Goal: Find specific page/section: Find specific page/section

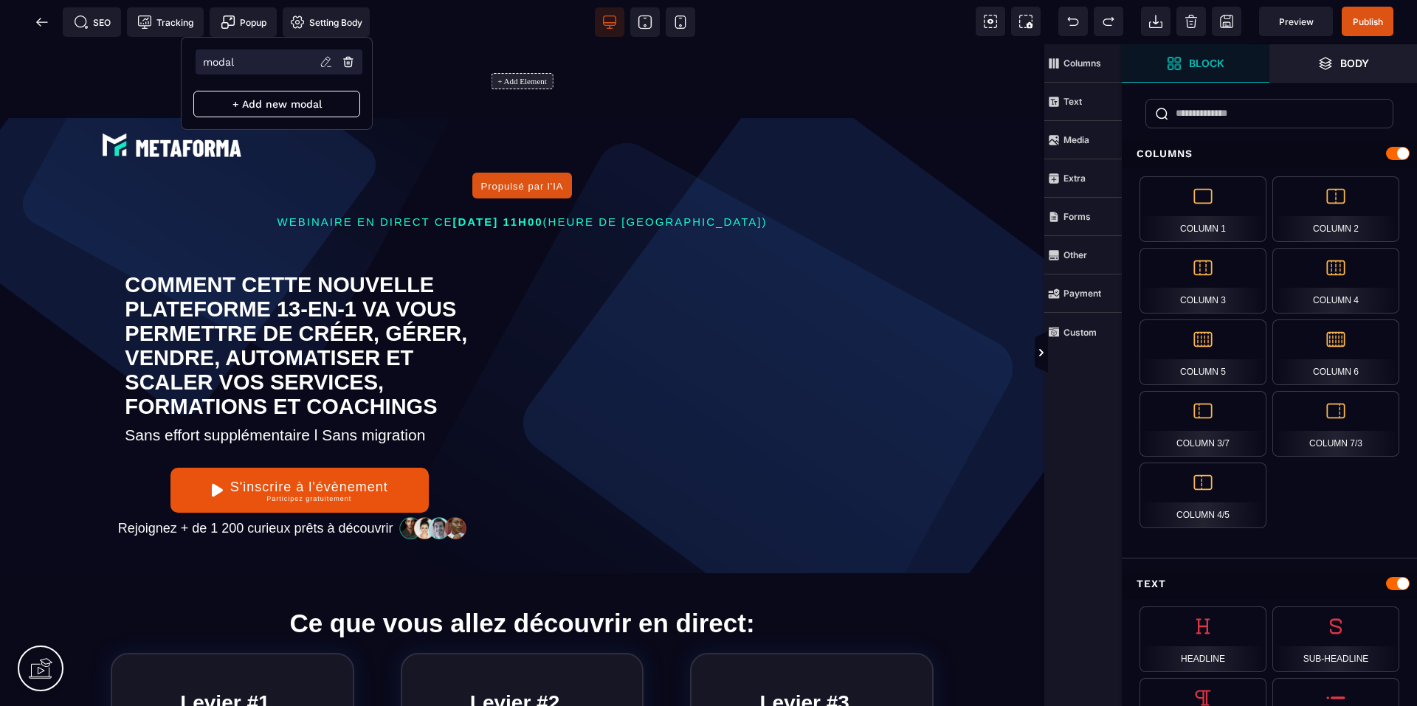
click at [241, 58] on li "modal" at bounding box center [279, 61] width 167 height 25
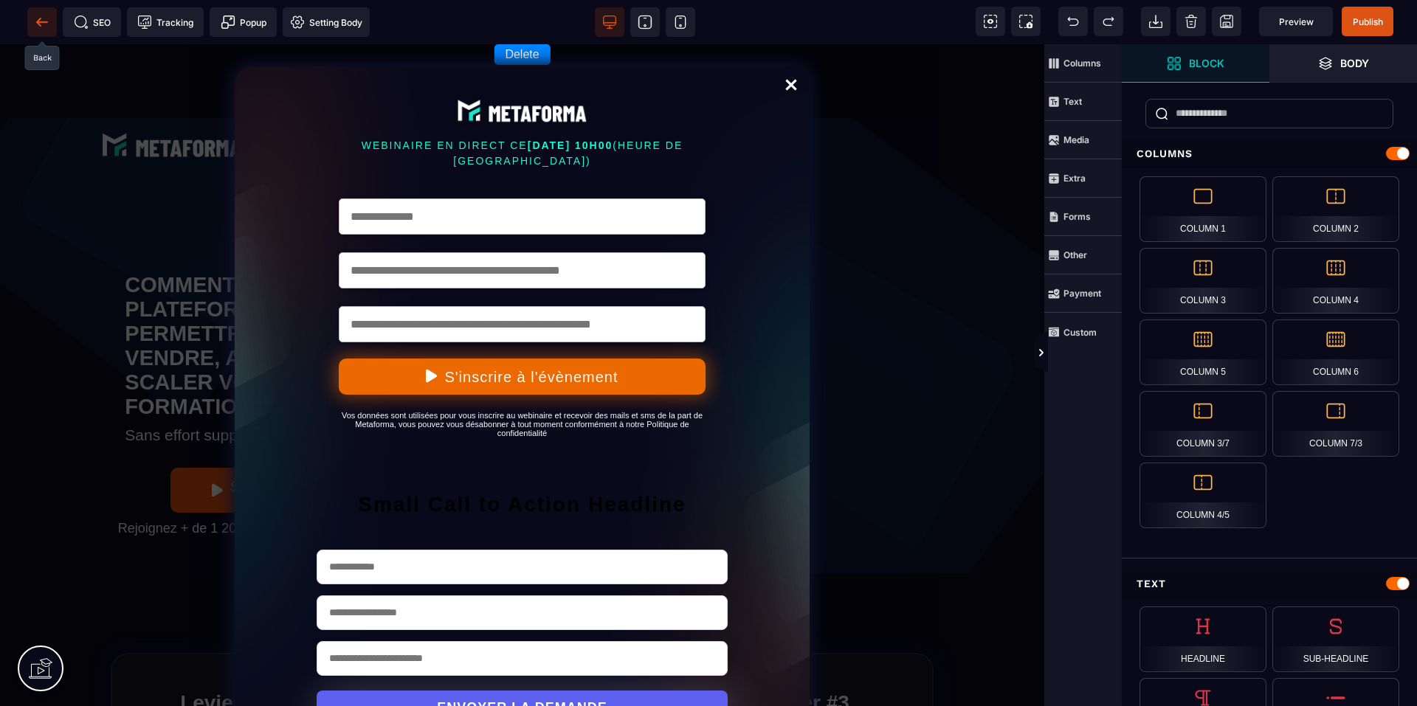
click at [40, 27] on icon at bounding box center [42, 22] width 15 height 15
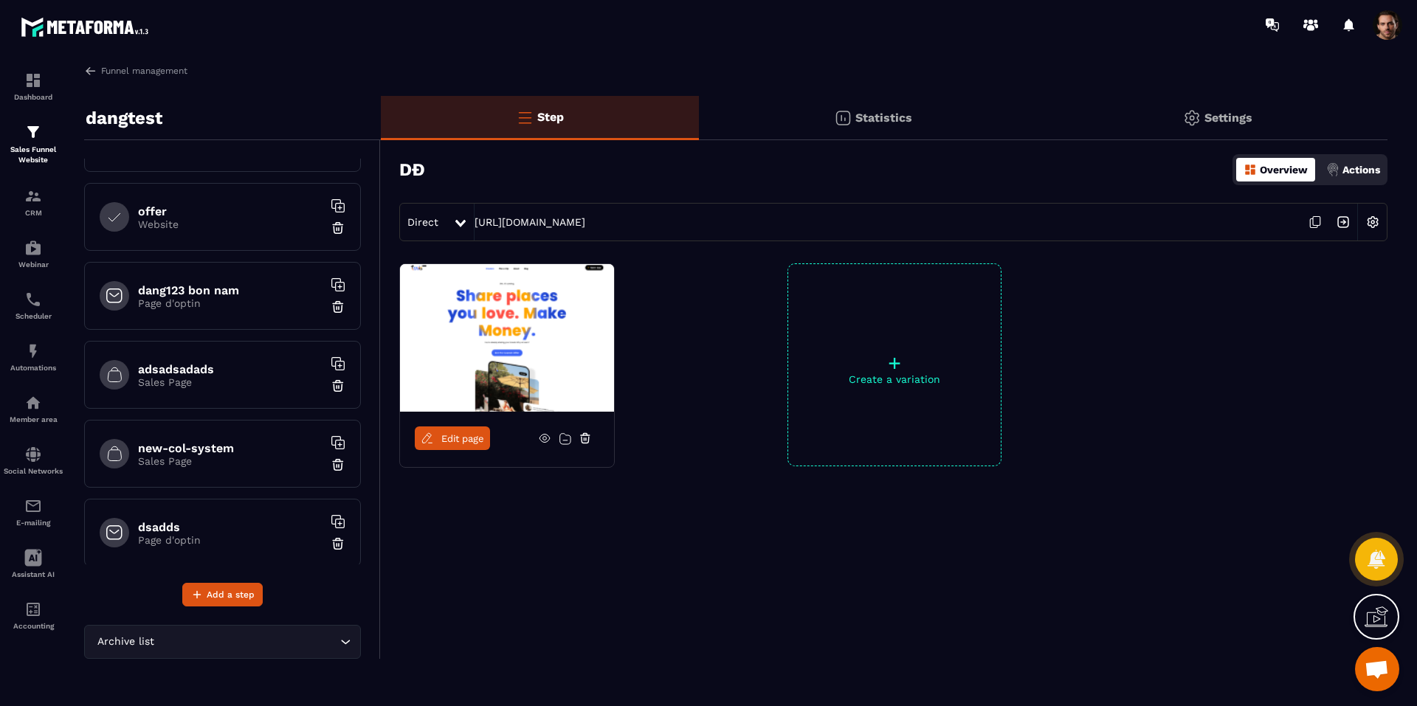
scroll to position [384, 0]
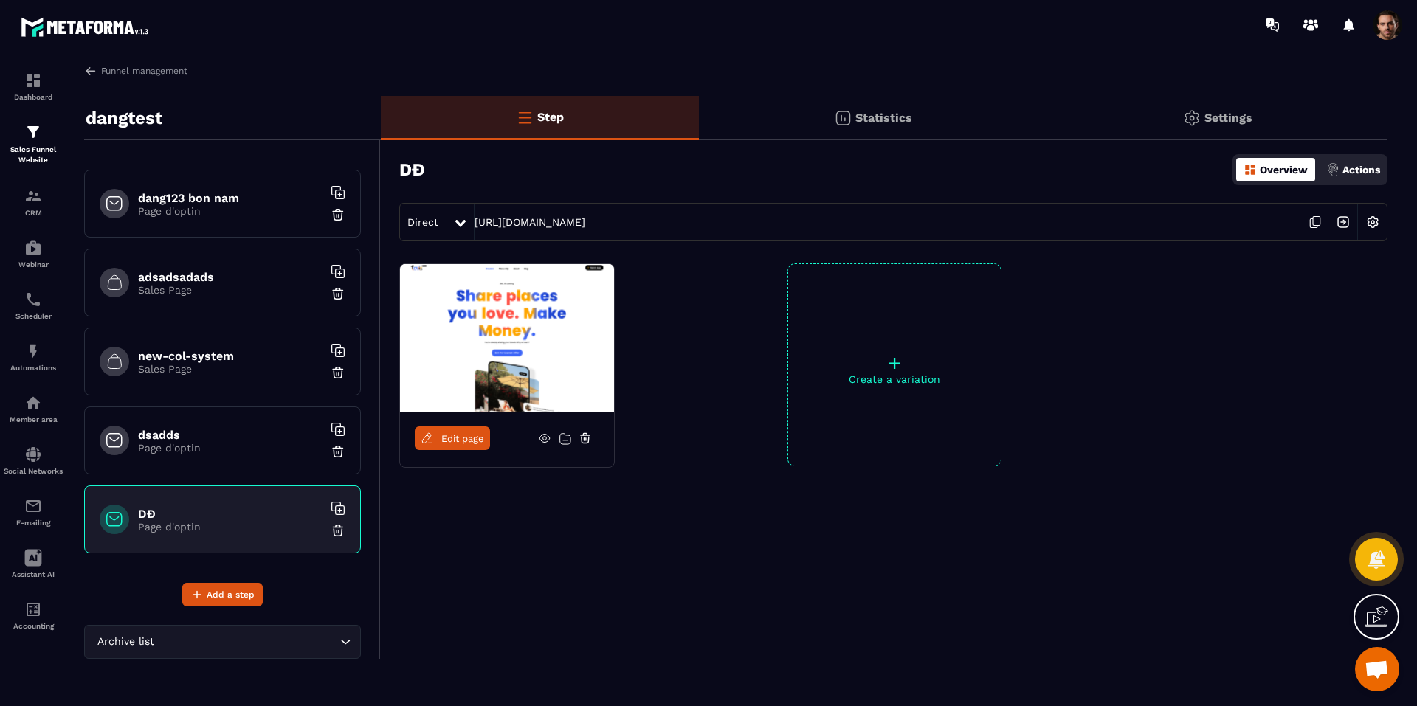
click at [236, 458] on div "dsadds Page d'optin" at bounding box center [222, 441] width 277 height 68
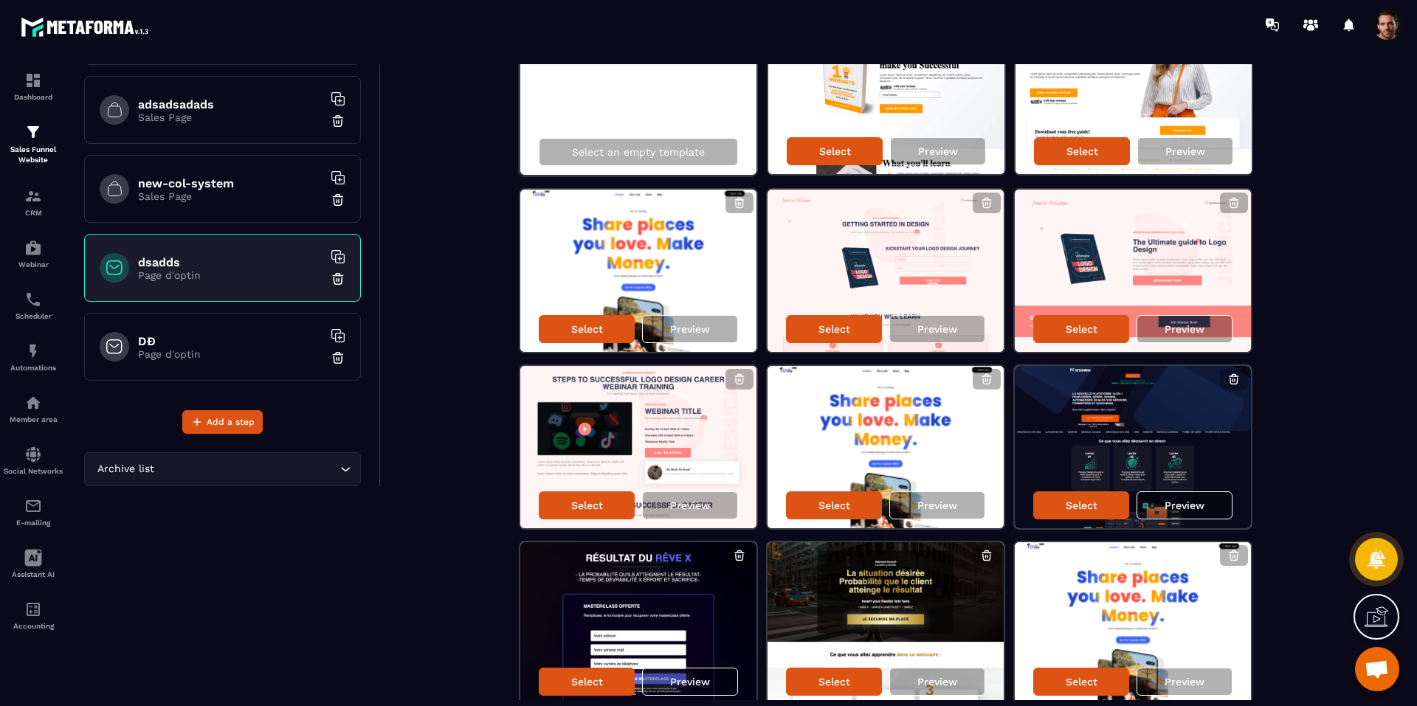
scroll to position [172, 0]
